Goal: Task Accomplishment & Management: Use online tool/utility

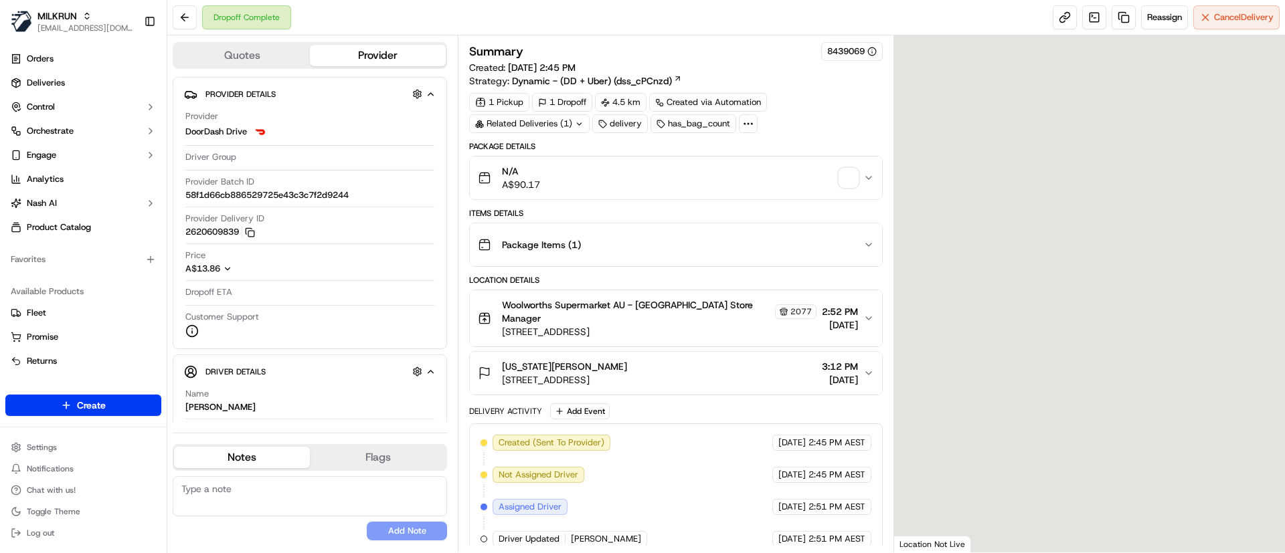
scroll to position [238, 0]
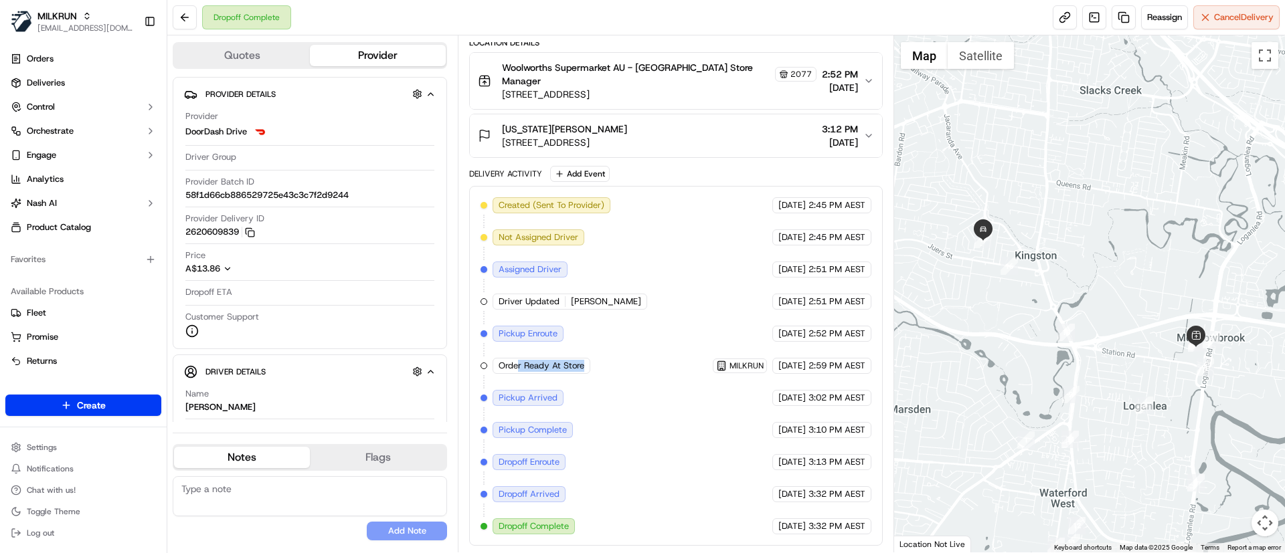
drag, startPoint x: 538, startPoint y: 371, endPoint x: 626, endPoint y: 371, distance: 88.3
click at [626, 371] on div "Created (Sent To Provider) DoorDash Drive 20/09/2025 2:45 PM AEST Not Assigned …" at bounding box center [675, 365] width 390 height 337
drag, startPoint x: 634, startPoint y: 434, endPoint x: 616, endPoint y: 363, distance: 72.4
click at [634, 430] on div "Created (Sent To Provider) DoorDash Drive 20/09/2025 2:45 PM AEST Not Assigned …" at bounding box center [675, 365] width 390 height 337
drag, startPoint x: 565, startPoint y: 294, endPoint x: 612, endPoint y: 298, distance: 47.7
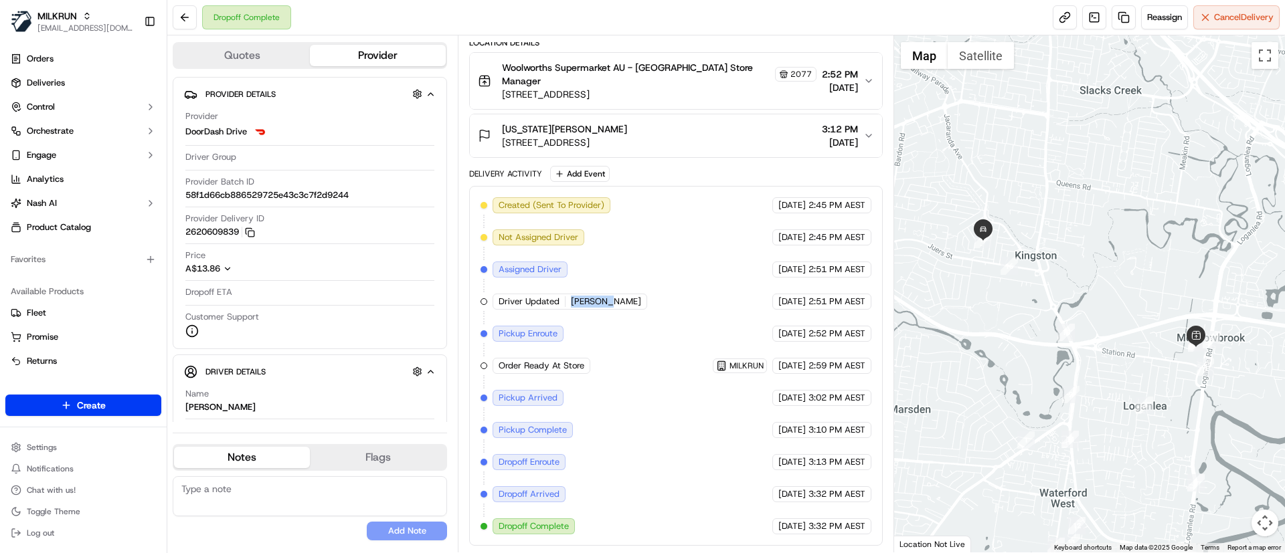
click at [612, 298] on div "Created (Sent To Provider) DoorDash Drive 20/09/2025 2:45 PM AEST Not Assigned …" at bounding box center [675, 365] width 390 height 337
copy div "Jacob B."
click at [74, 85] on link "Deliveries" at bounding box center [83, 82] width 156 height 21
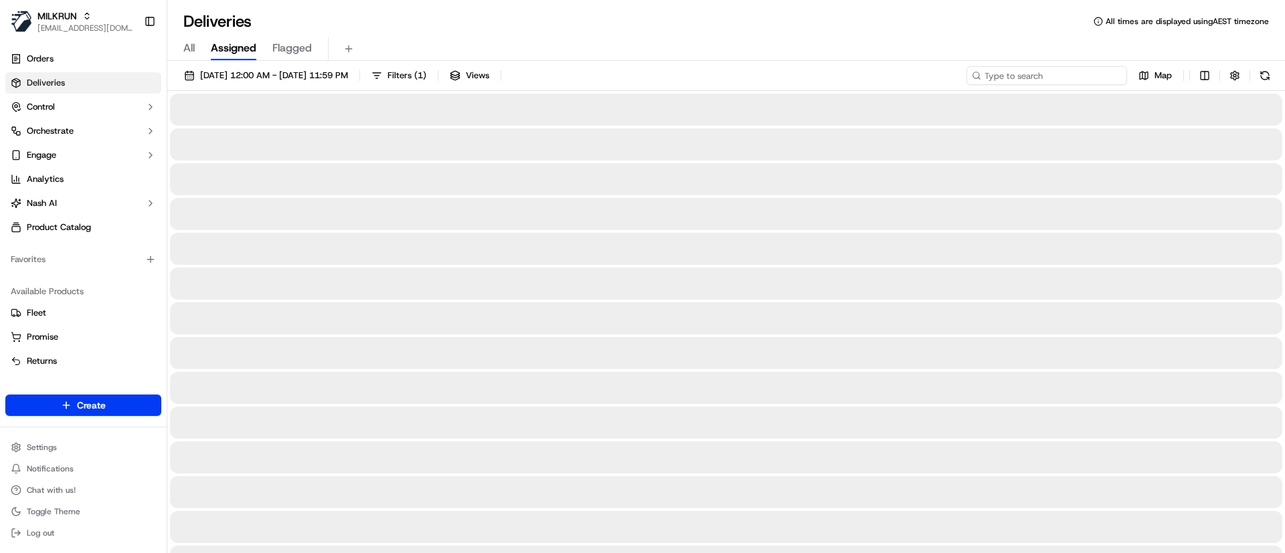
click at [1059, 78] on input at bounding box center [1046, 75] width 161 height 19
paste input "Jacob B."
click at [991, 79] on input "Jacob B." at bounding box center [1046, 75] width 161 height 19
click at [1090, 75] on input "Jacob B." at bounding box center [1046, 75] width 161 height 19
type input "Jacob B."
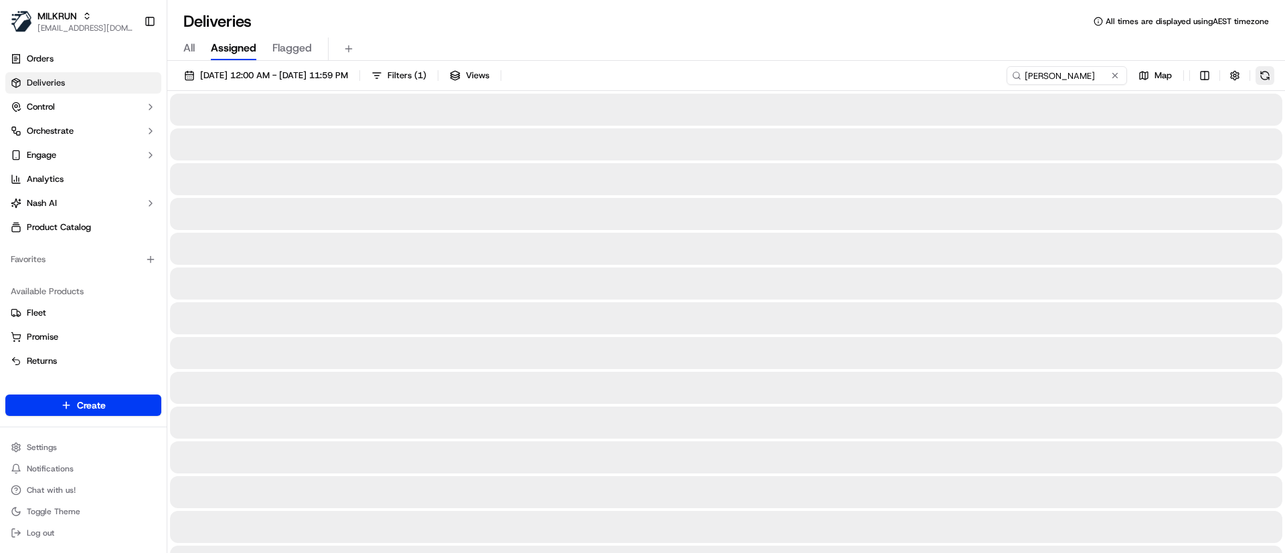
click at [1261, 73] on button at bounding box center [1264, 75] width 19 height 19
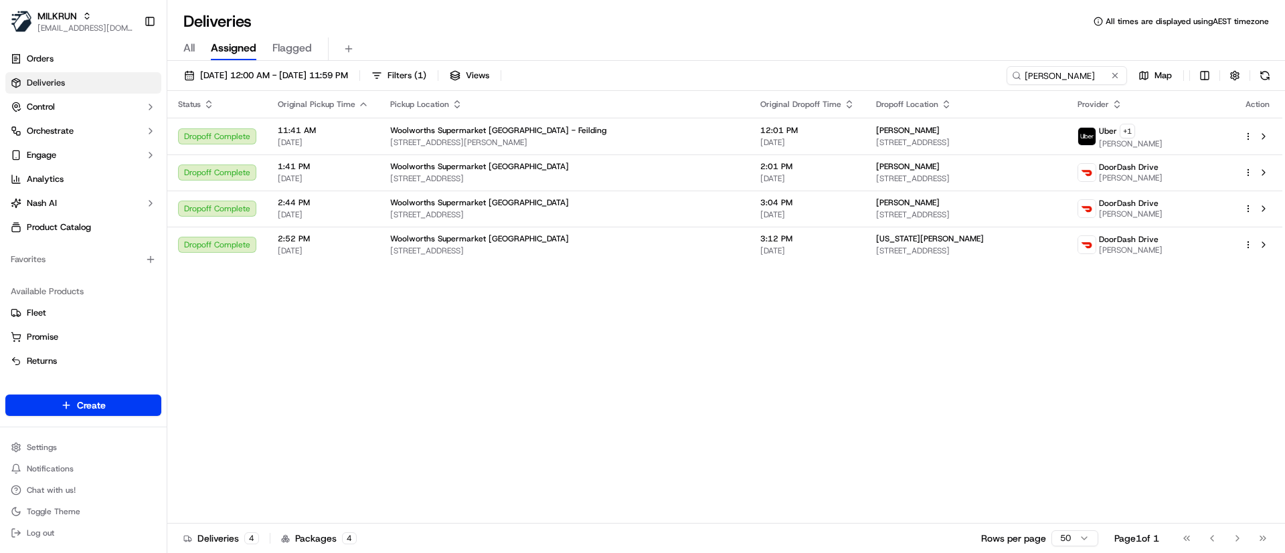
click at [696, 376] on div "Status Original Pickup Time Pickup Location Original Dropoff Time Dropoff Locat…" at bounding box center [724, 307] width 1115 height 433
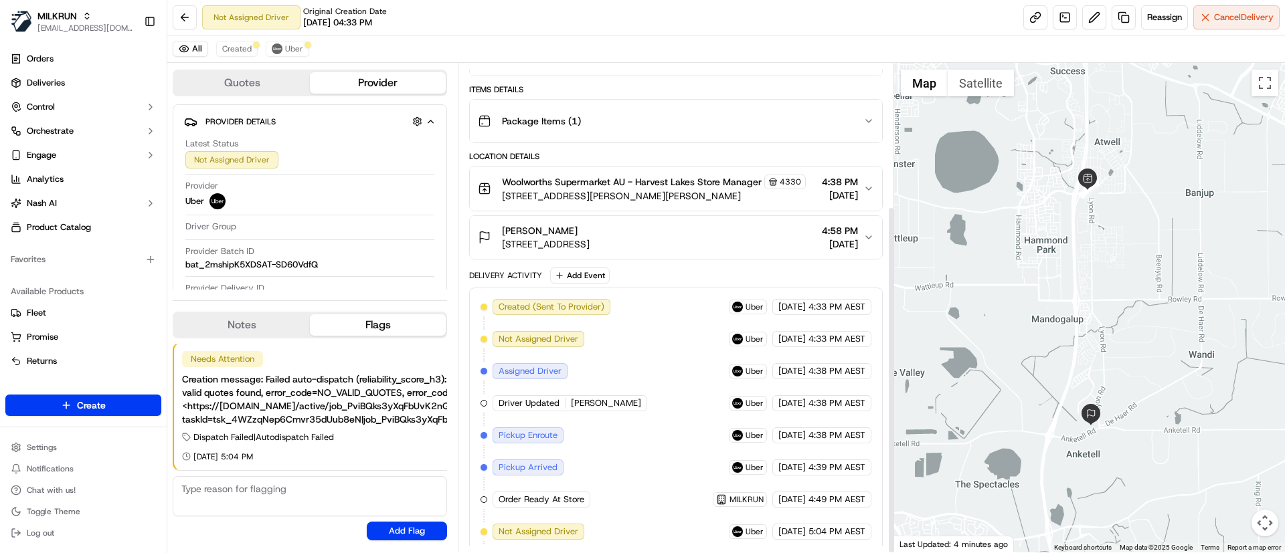
scroll to position [201, 0]
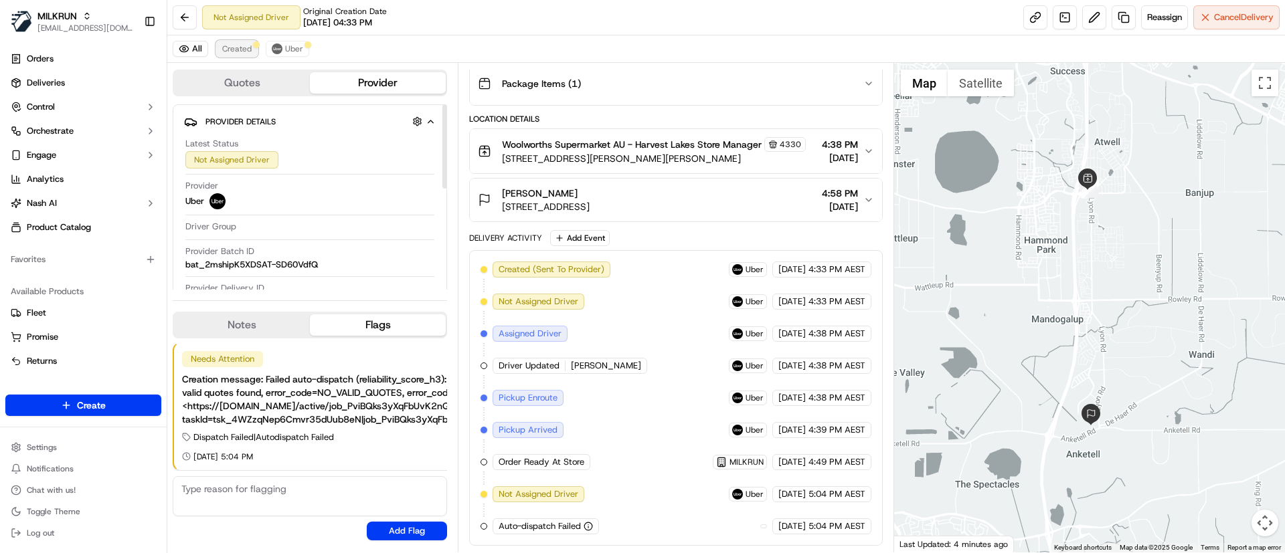
click at [244, 50] on span "Created" at bounding box center [236, 48] width 29 height 11
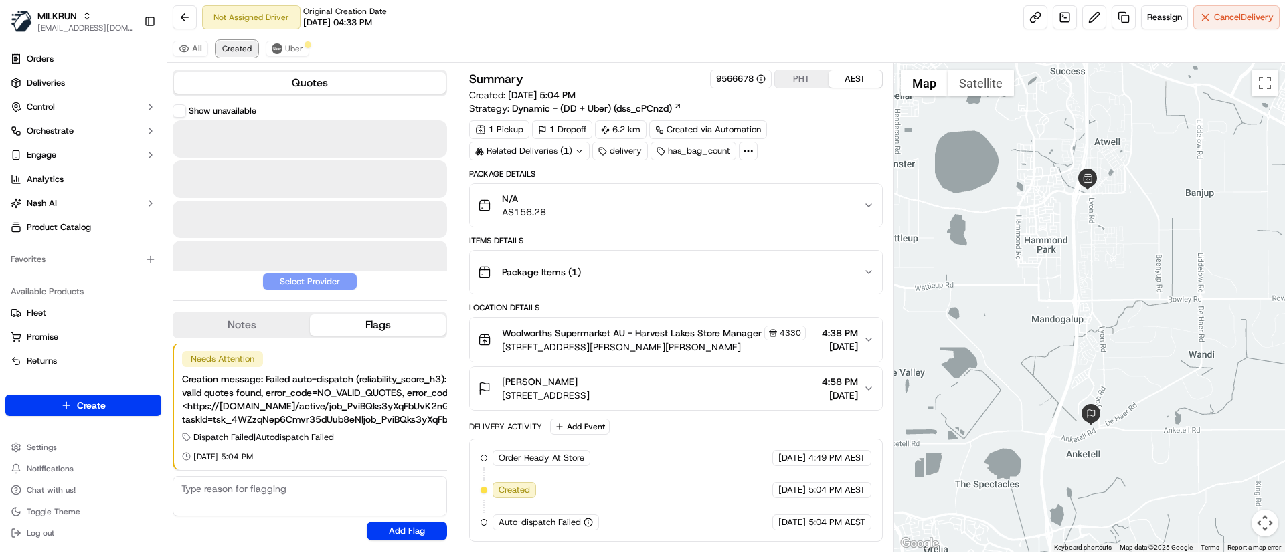
scroll to position [8, 0]
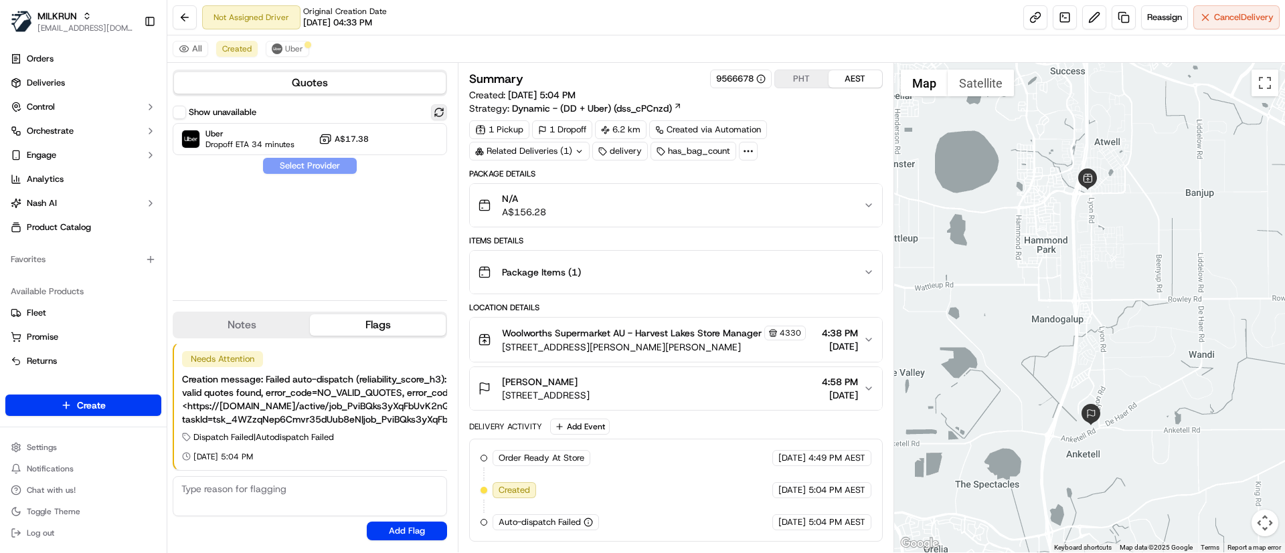
click at [437, 112] on button at bounding box center [439, 112] width 16 height 16
click at [241, 143] on span "Dropoff ETA 34 minutes" at bounding box center [249, 144] width 89 height 11
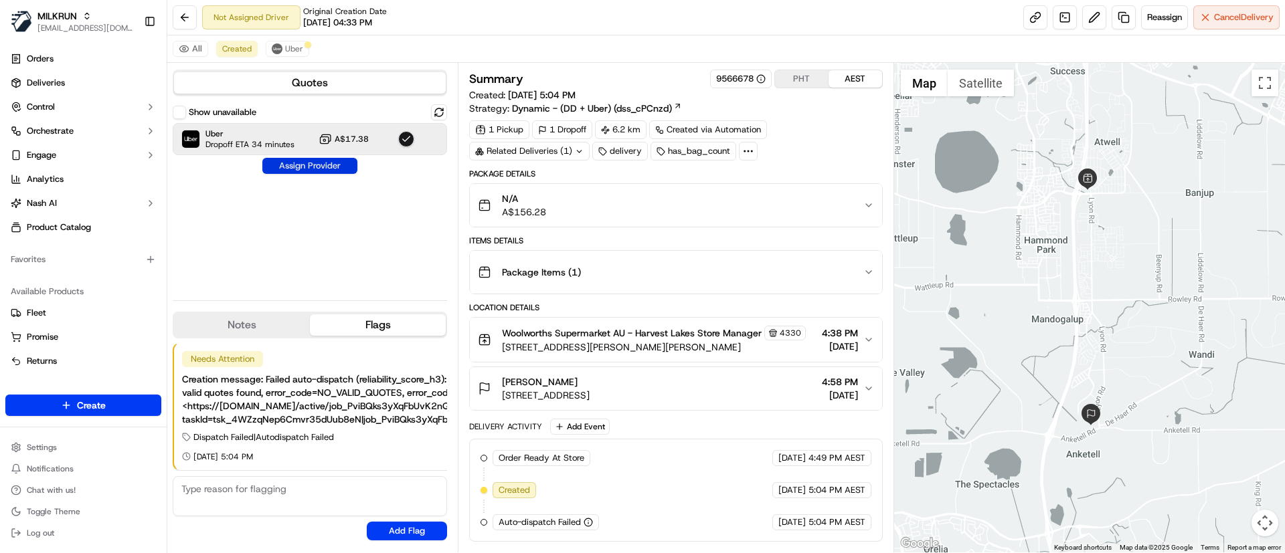
click at [296, 163] on button "Assign Provider" at bounding box center [309, 166] width 95 height 16
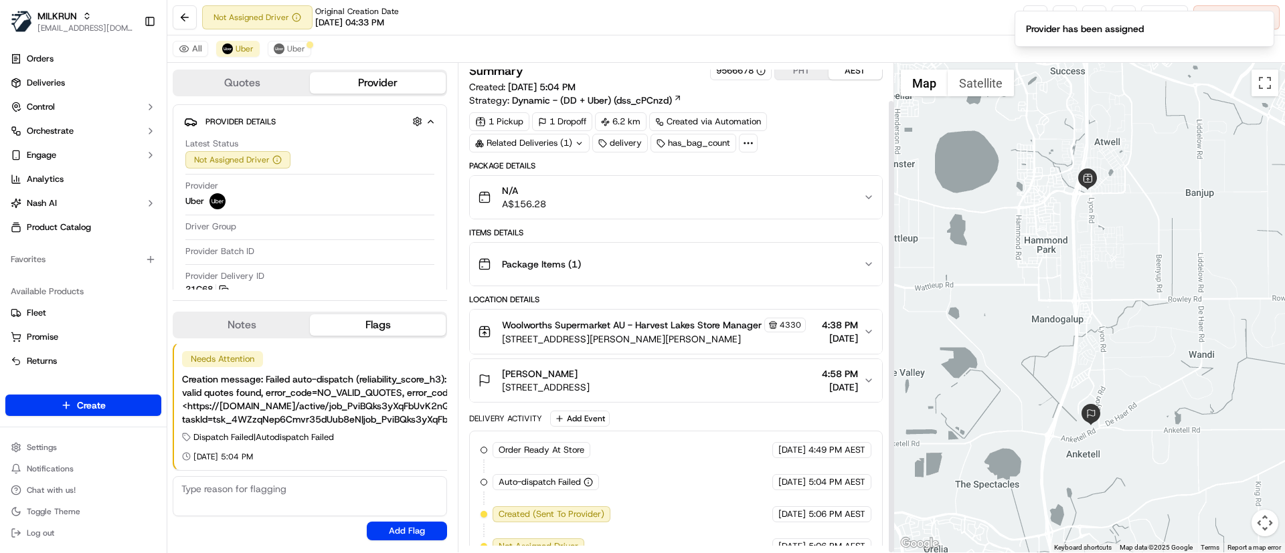
scroll to position [40, 0]
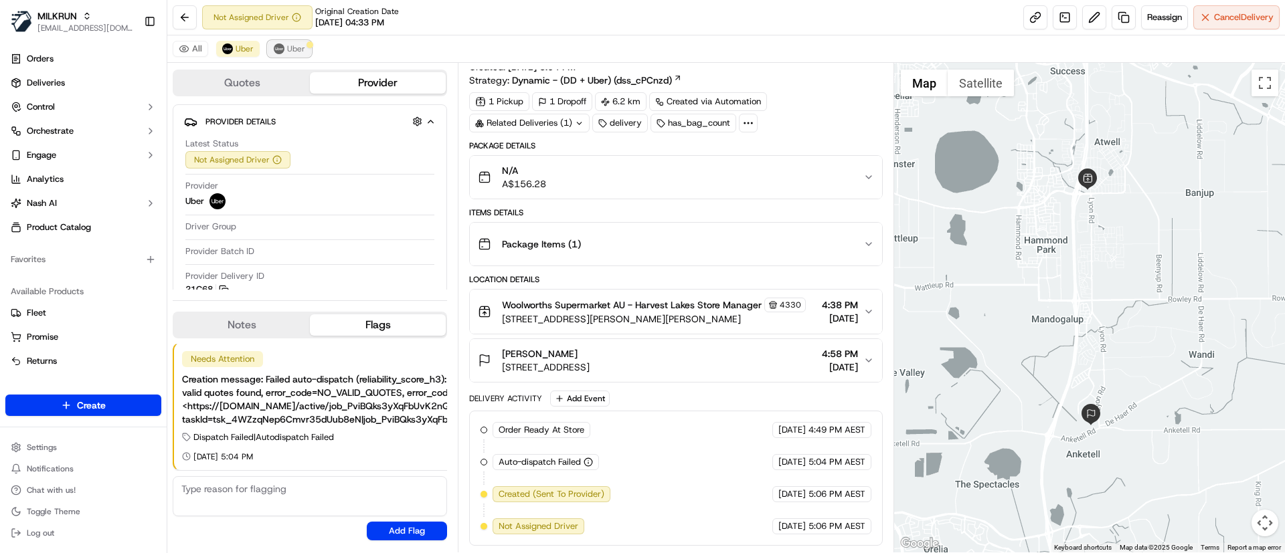
click at [280, 48] on img at bounding box center [279, 48] width 11 height 11
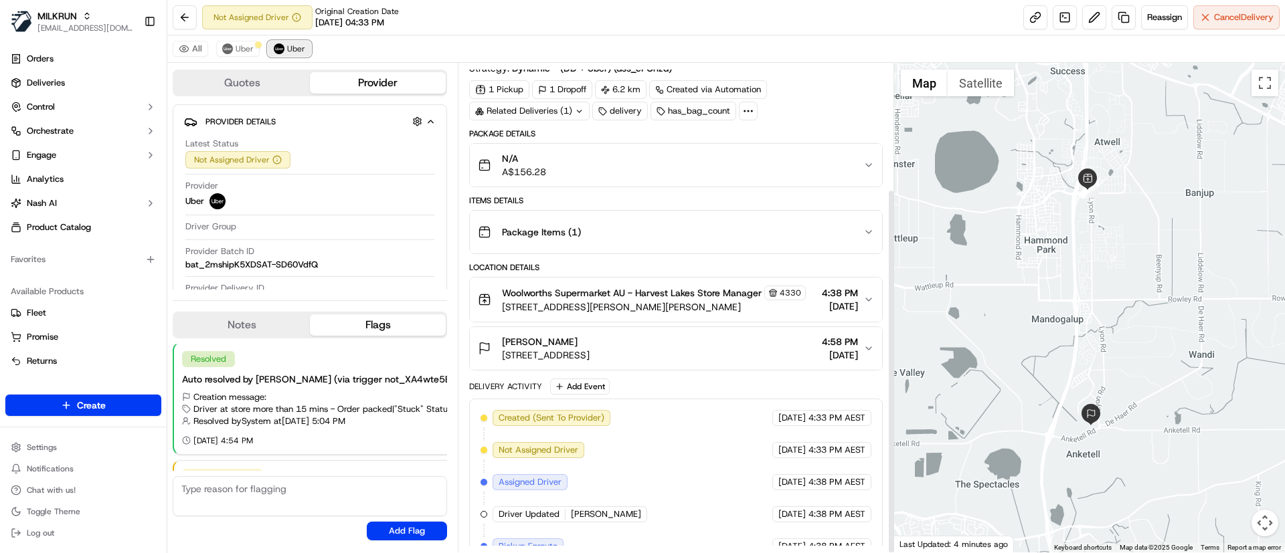
scroll to position [169, 0]
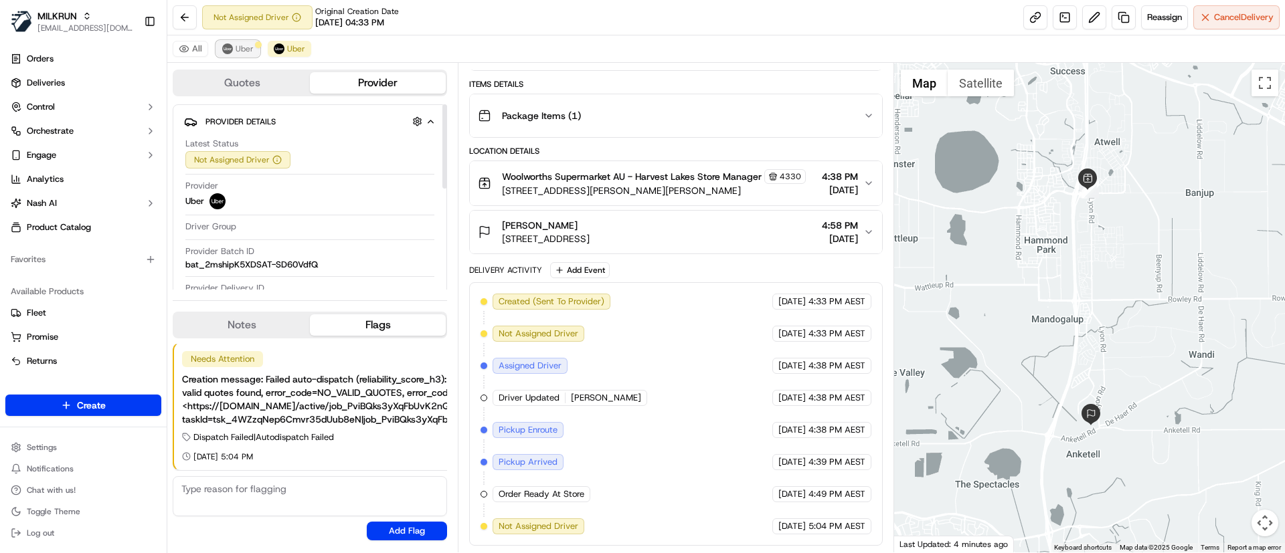
click at [240, 48] on span "Uber" at bounding box center [244, 48] width 18 height 11
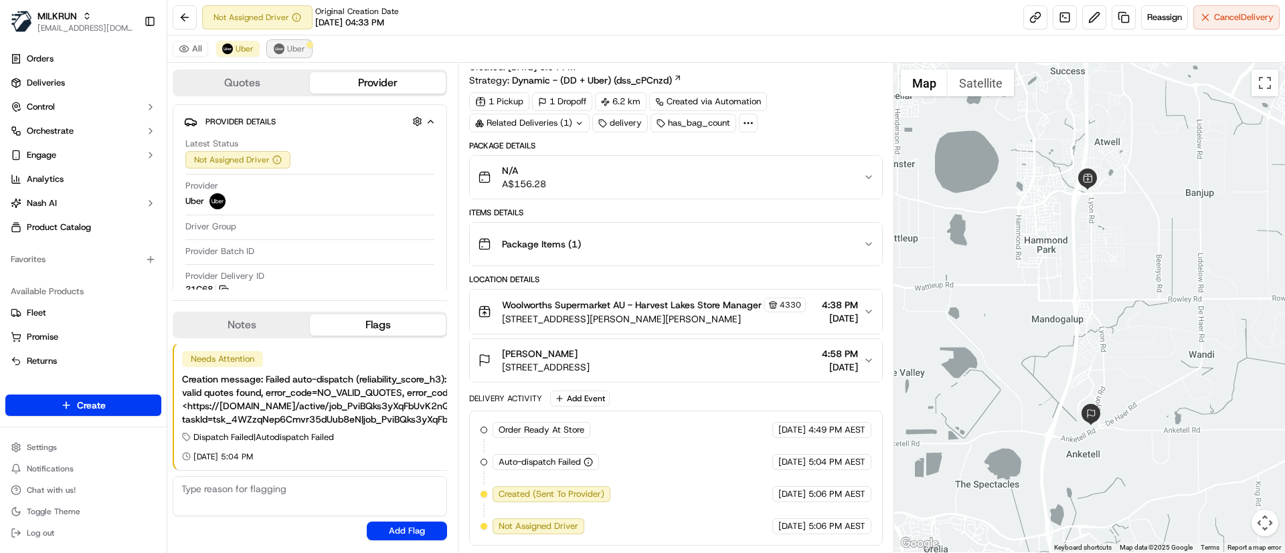
click at [303, 45] on span "Uber" at bounding box center [296, 48] width 18 height 11
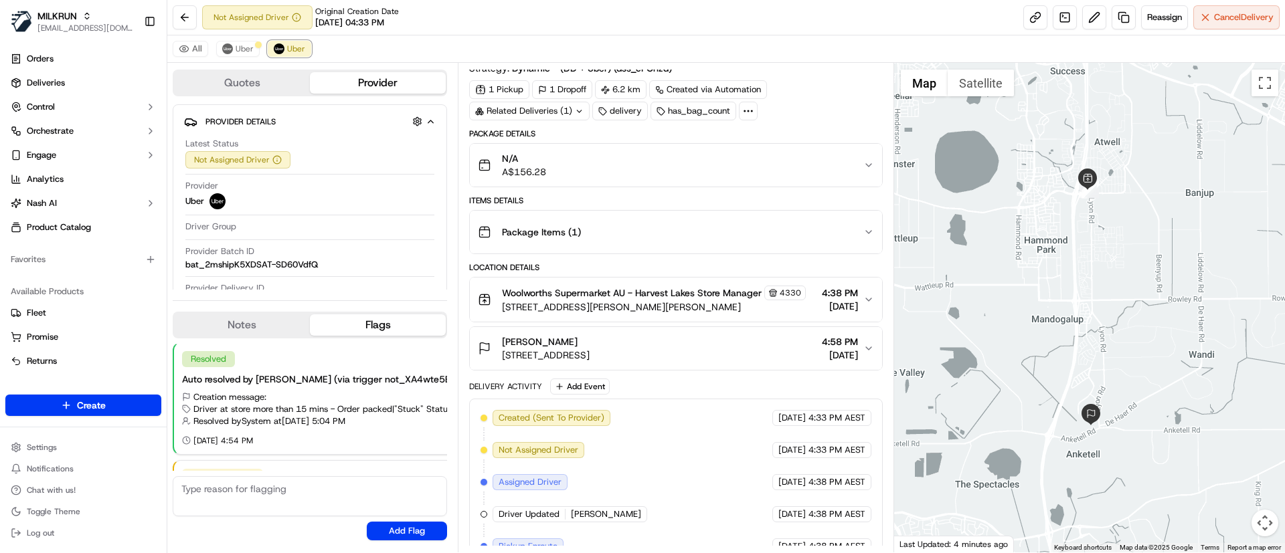
scroll to position [169, 0]
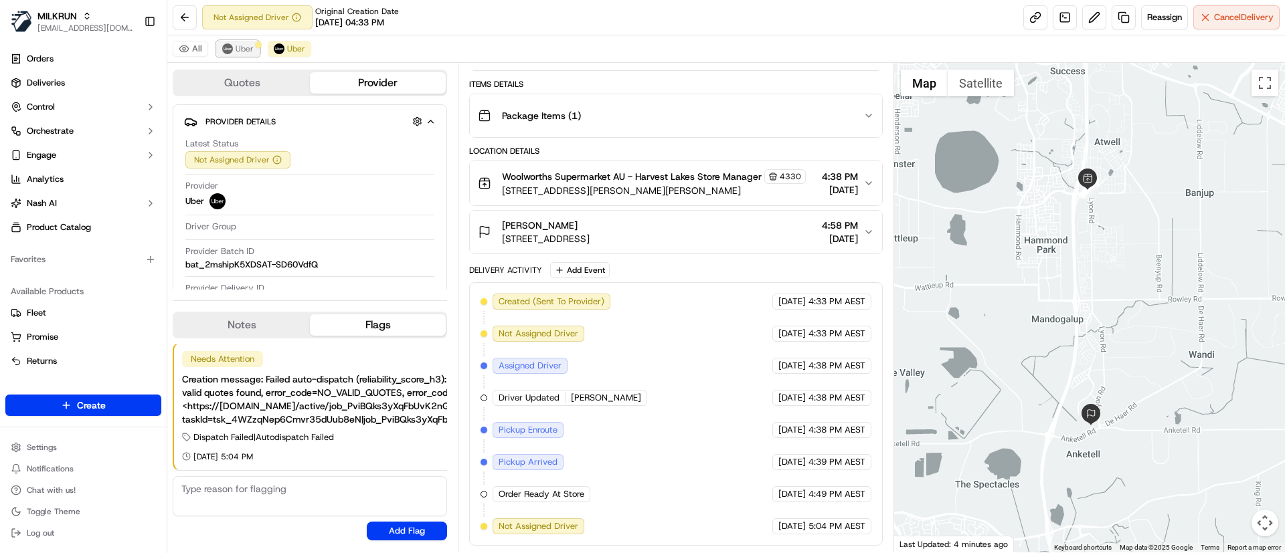
click at [242, 46] on span "Uber" at bounding box center [244, 48] width 18 height 11
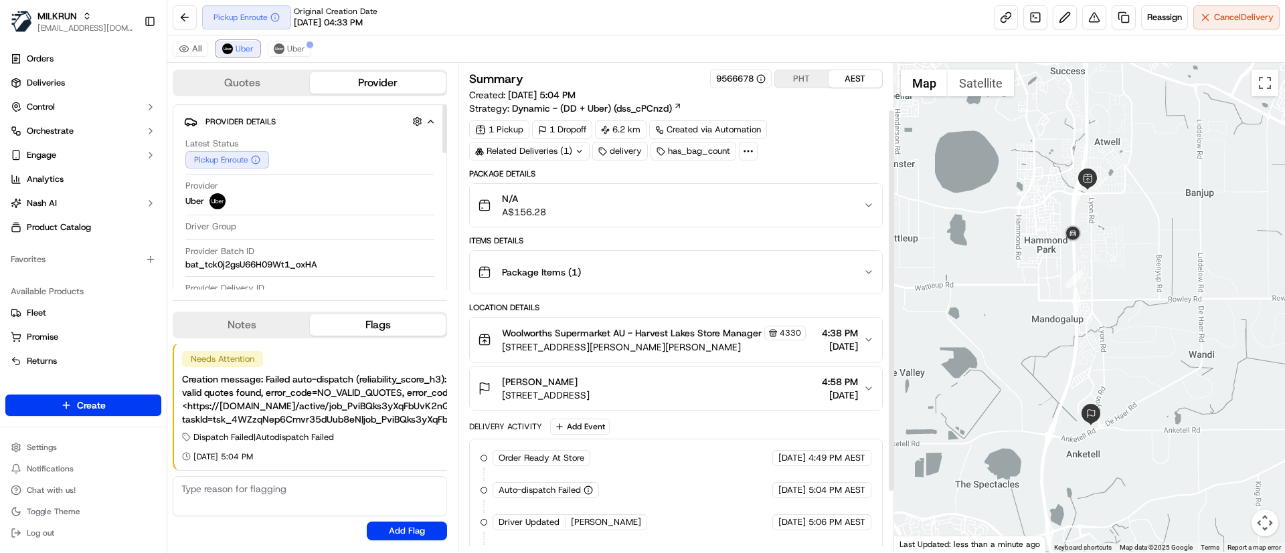
scroll to position [136, 0]
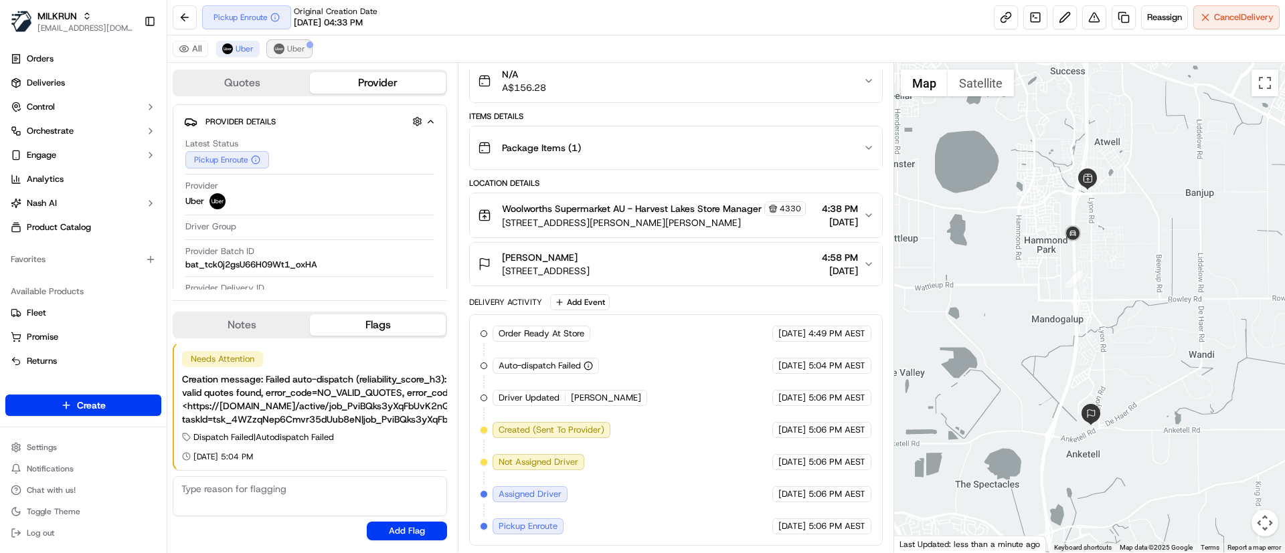
click at [291, 52] on span "Uber" at bounding box center [296, 48] width 18 height 11
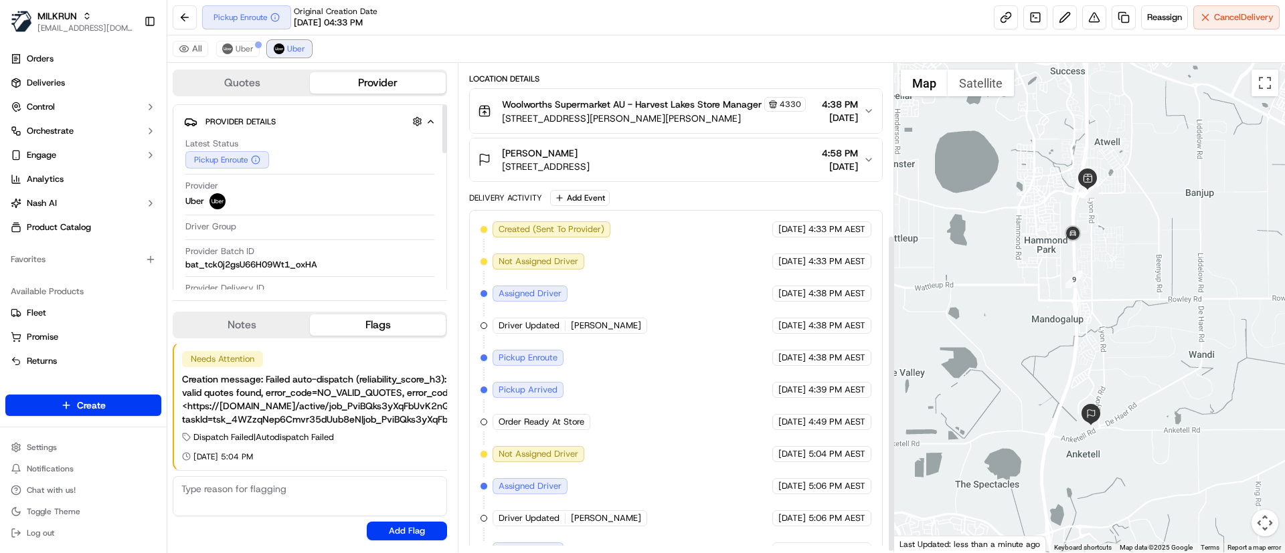
scroll to position [265, 0]
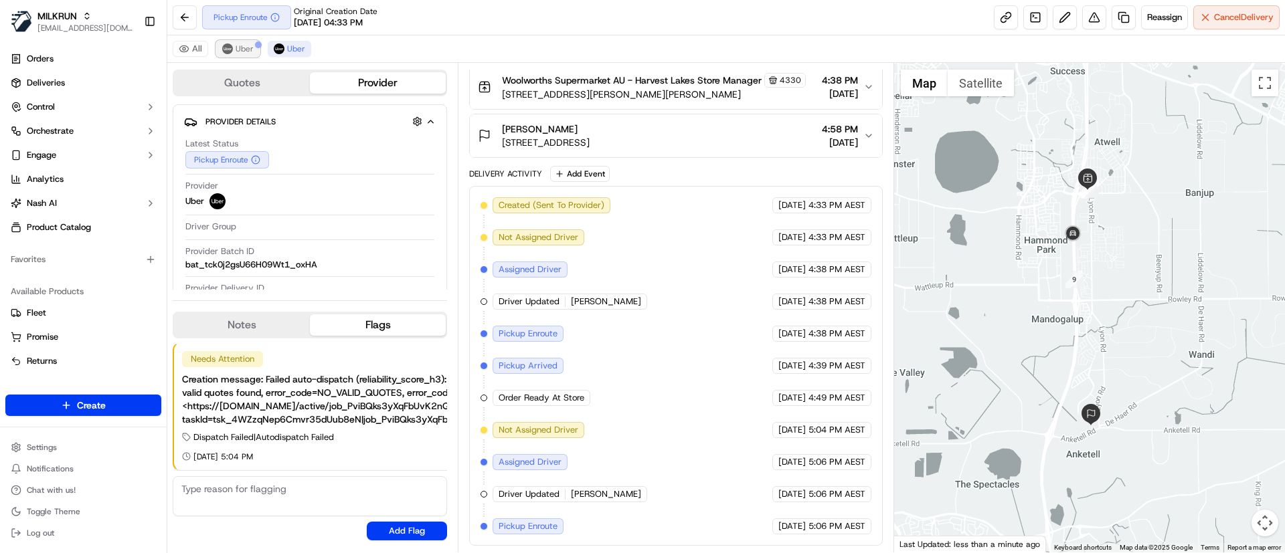
click at [234, 48] on button "Uber" at bounding box center [237, 49] width 43 height 16
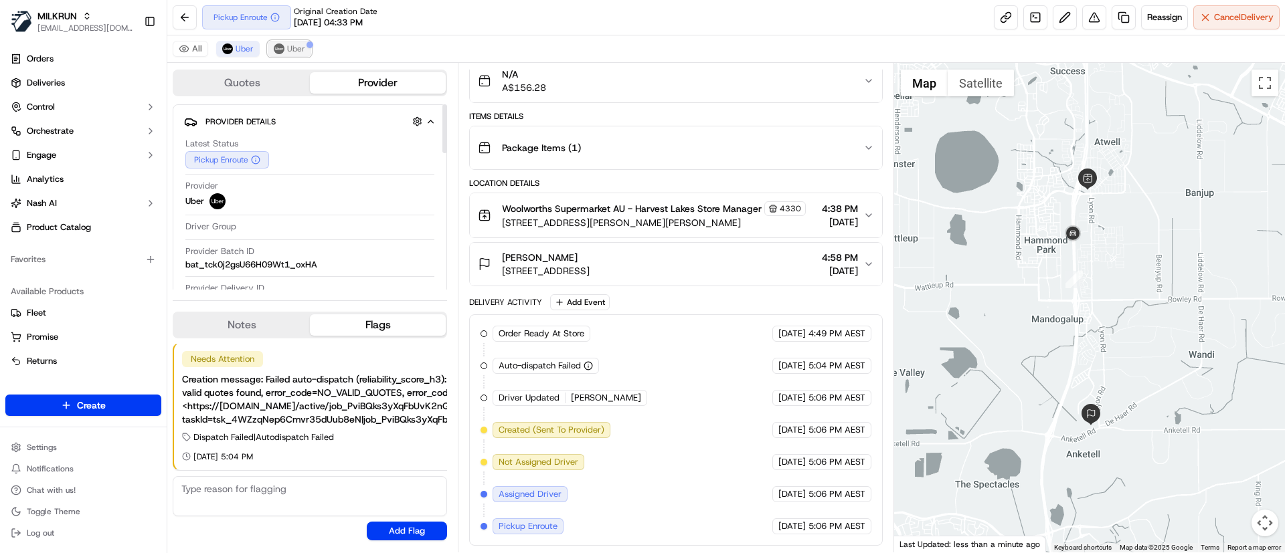
click at [297, 45] on span "Uber" at bounding box center [296, 48] width 18 height 11
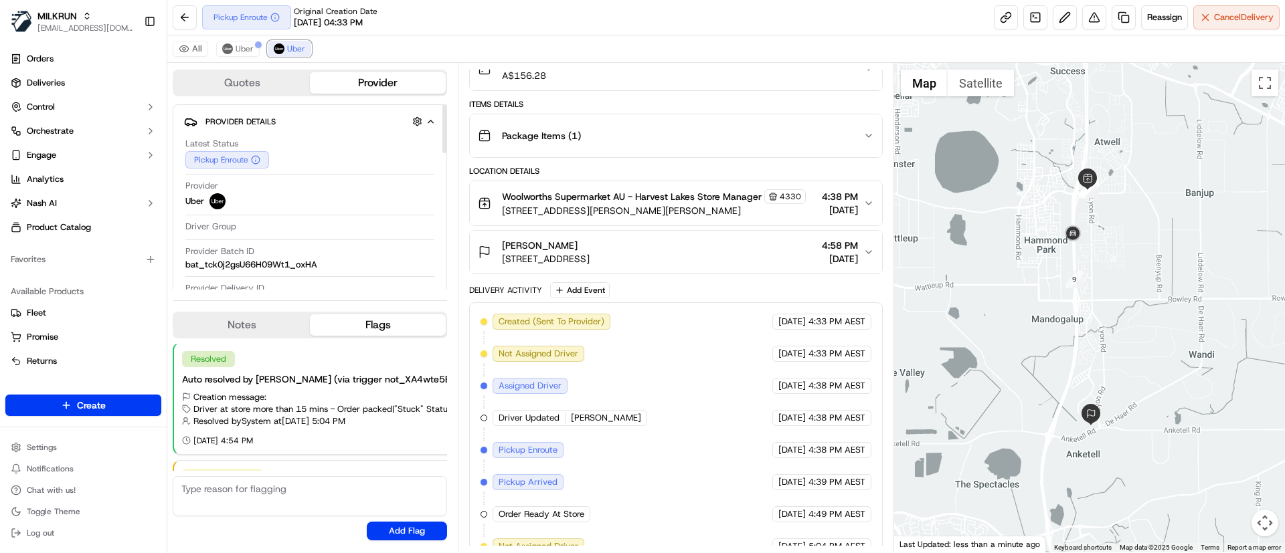
scroll to position [265, 0]
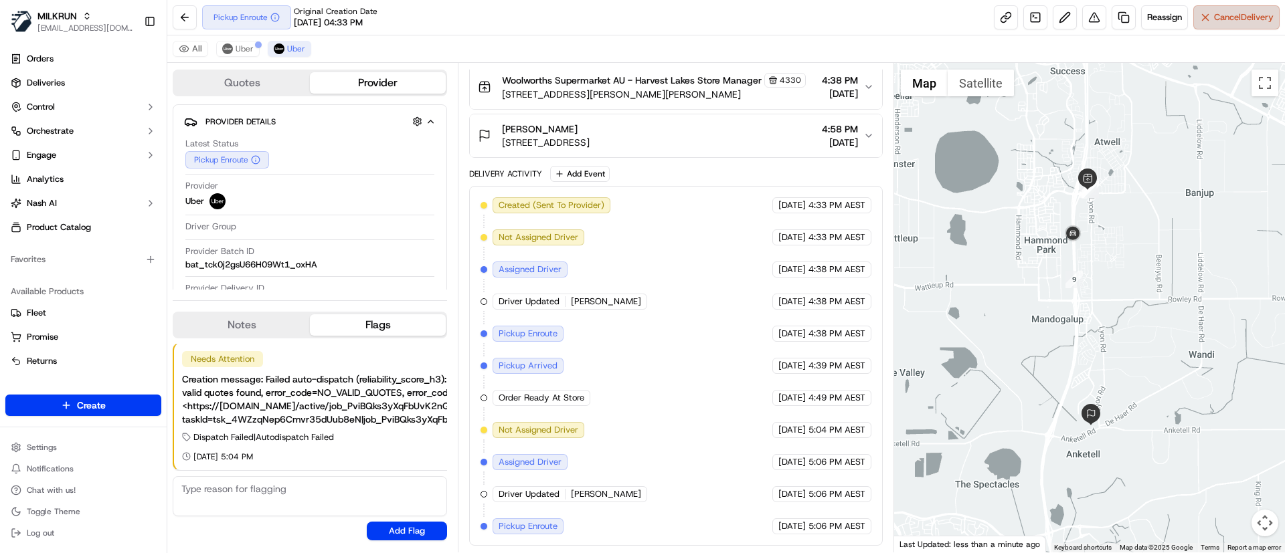
click at [1233, 19] on span "Cancel Delivery" at bounding box center [1244, 17] width 60 height 12
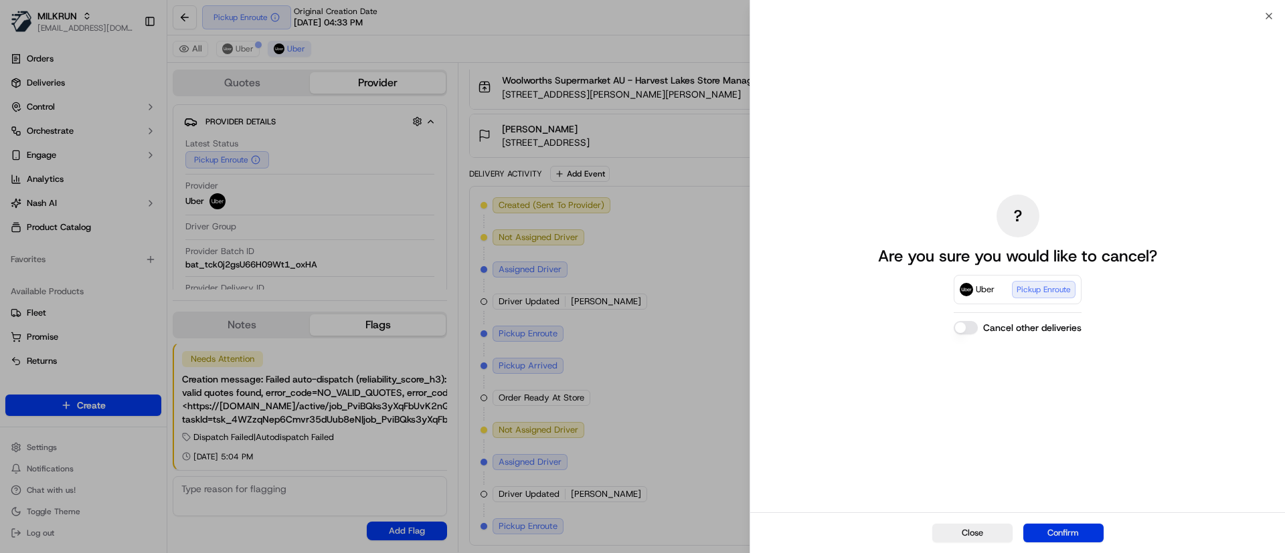
click at [1077, 534] on button "Confirm" at bounding box center [1063, 533] width 80 height 19
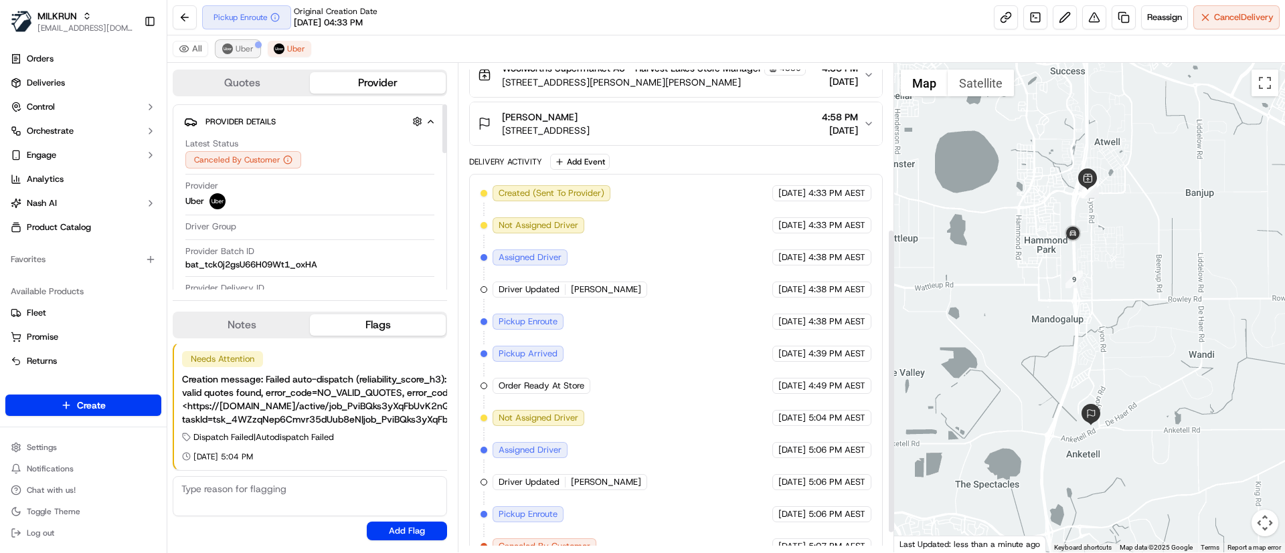
click at [236, 54] on button "Uber" at bounding box center [237, 49] width 43 height 16
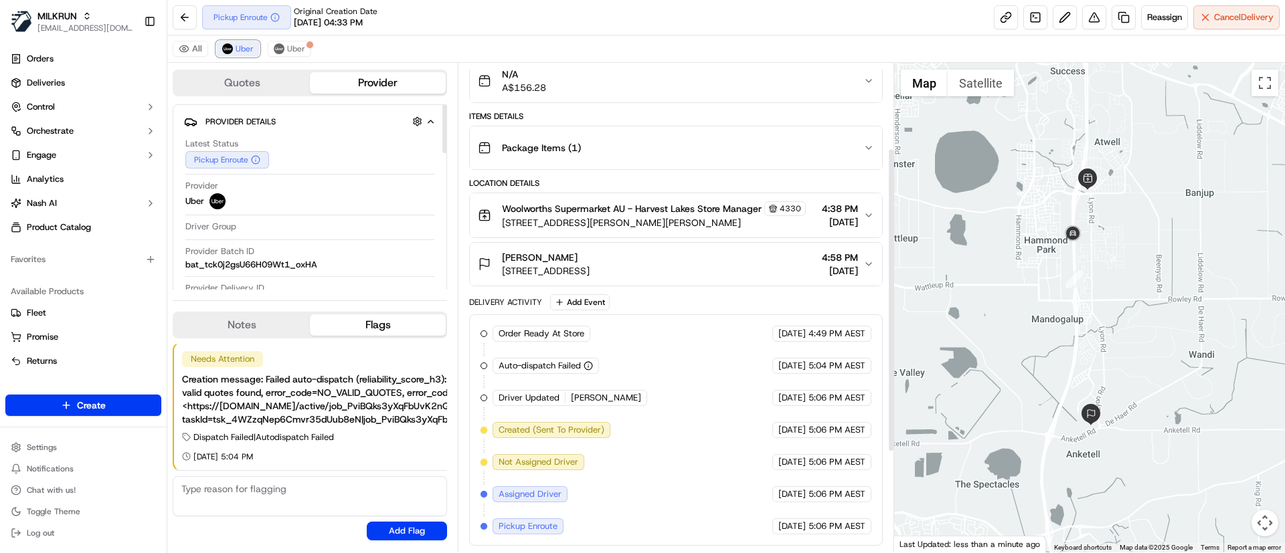
scroll to position [136, 0]
click at [747, 440] on div "Order Ready At Store MILKRUN 20/09/2025 4:49 PM AEST Auto-dispatch Failed Uber …" at bounding box center [675, 430] width 390 height 209
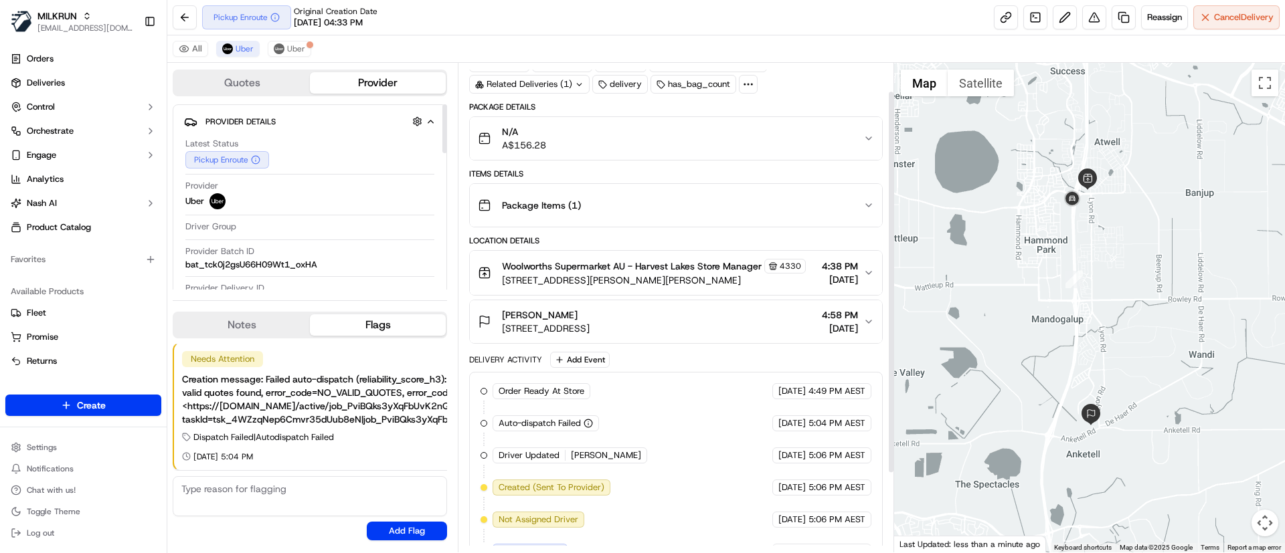
scroll to position [36, 0]
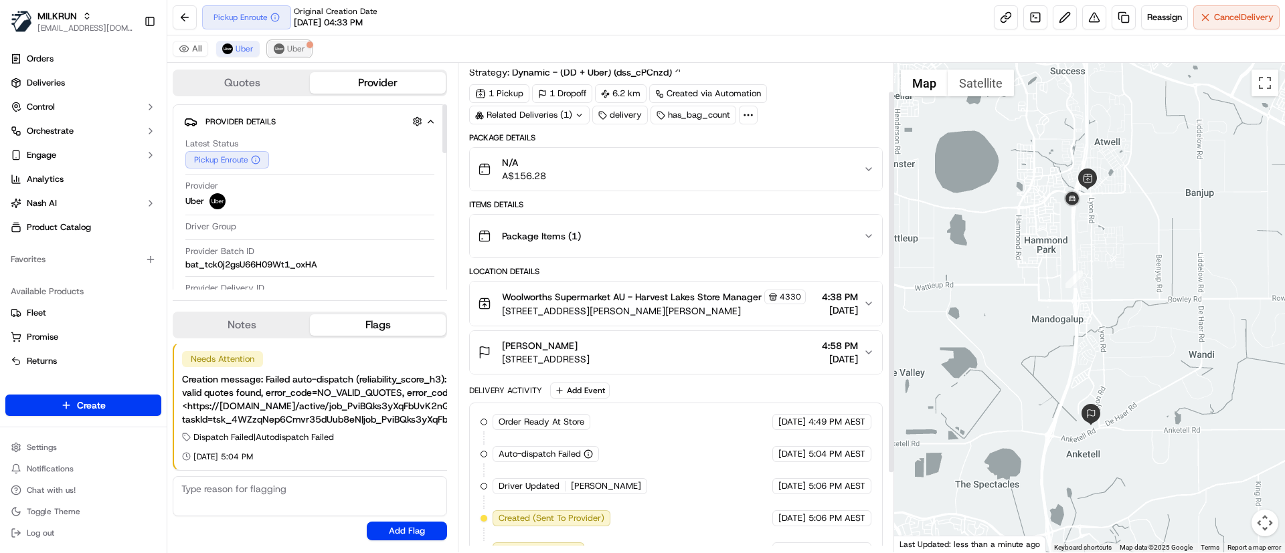
click at [282, 48] on img at bounding box center [279, 48] width 11 height 11
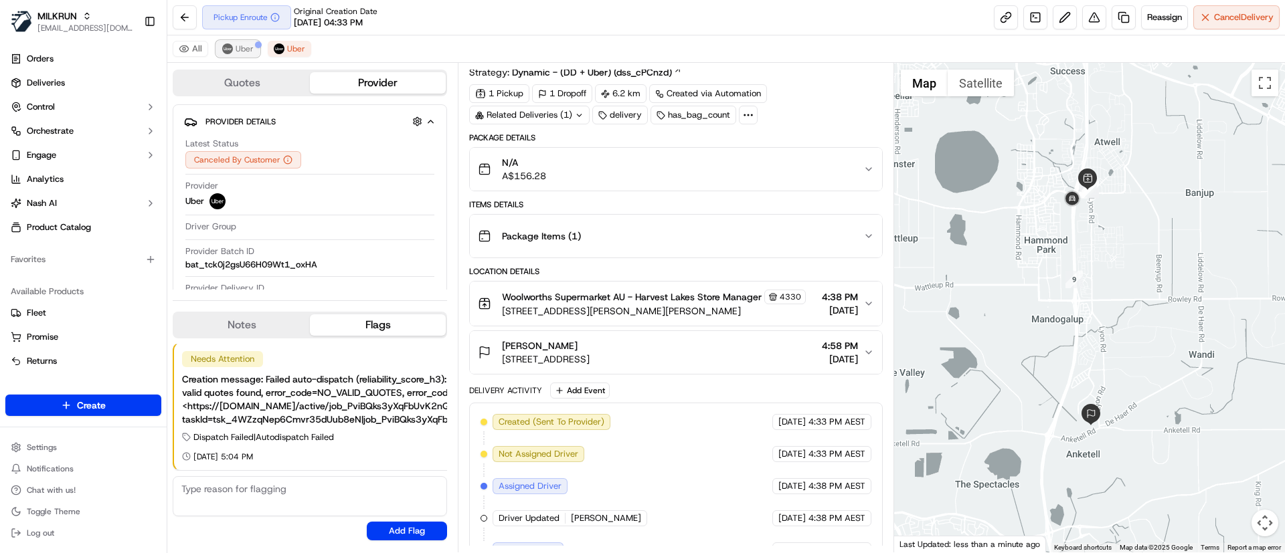
click at [250, 51] on span "Uber" at bounding box center [244, 48] width 18 height 11
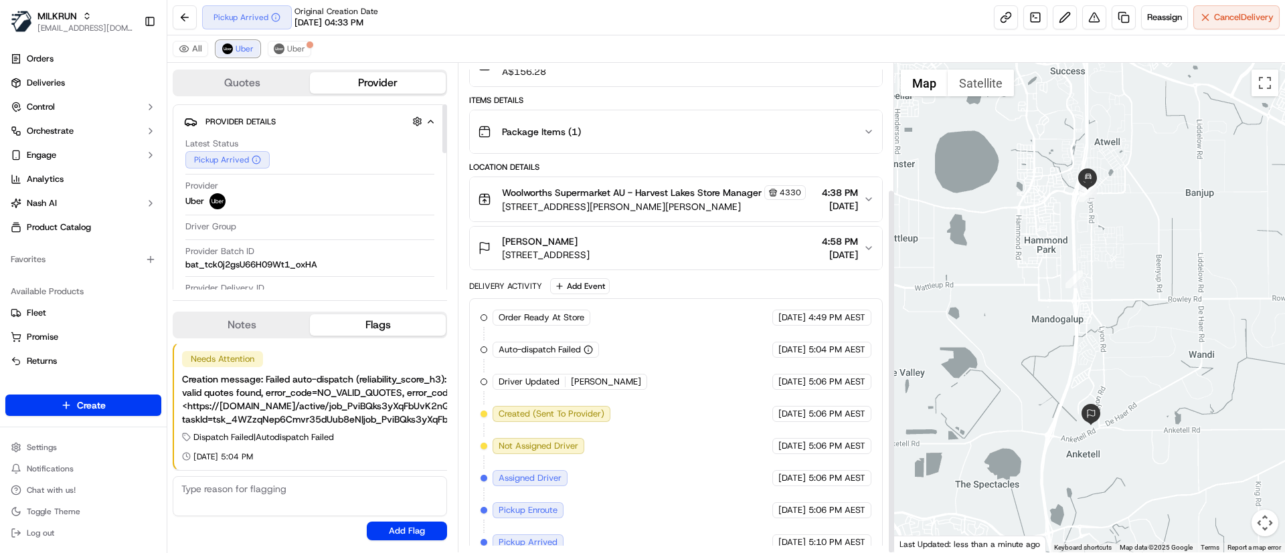
scroll to position [169, 0]
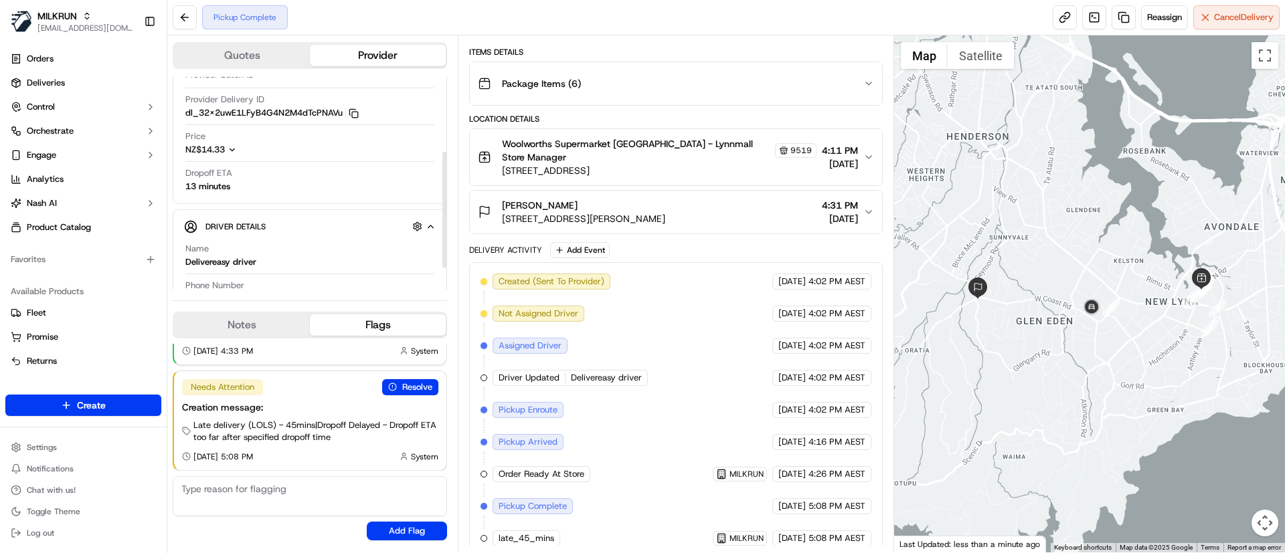
scroll to position [76, 0]
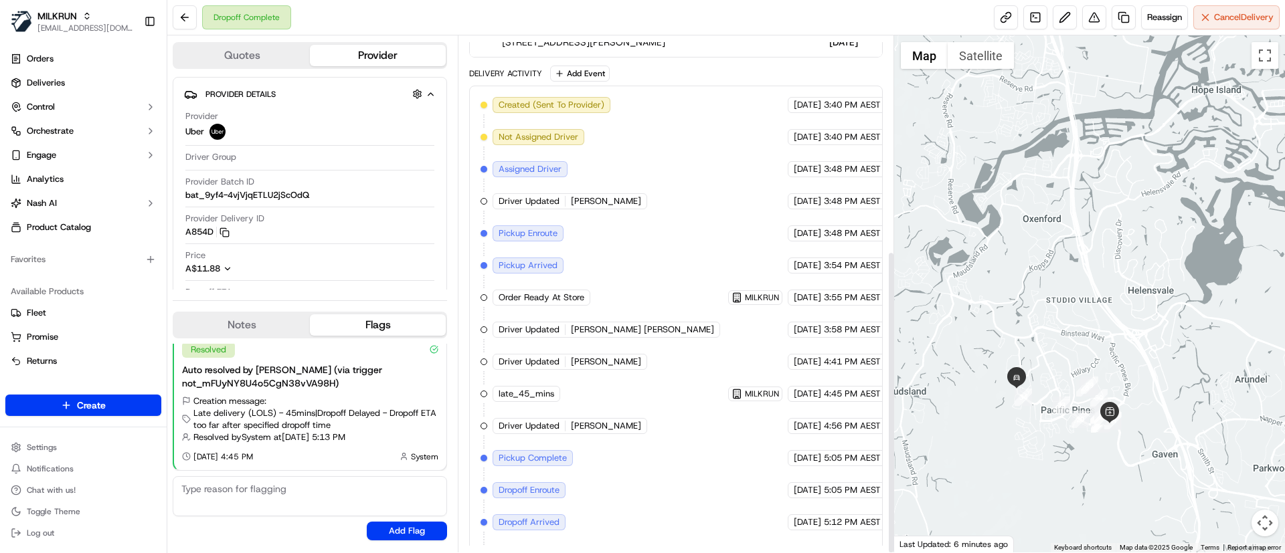
scroll to position [366, 0]
